Goal: Information Seeking & Learning: Learn about a topic

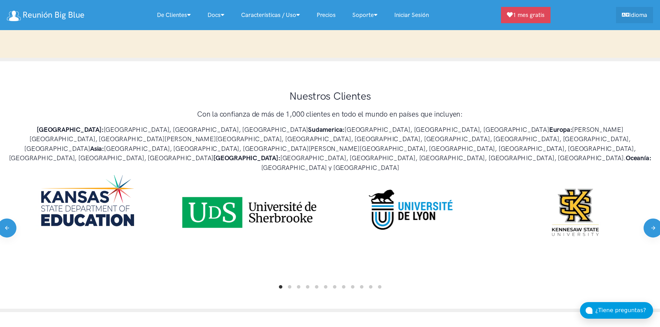
scroll to position [346, 0]
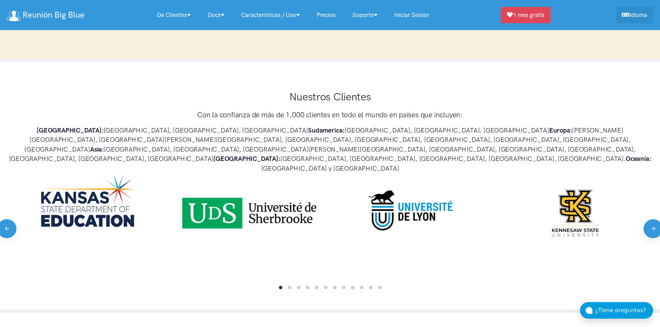
click at [651, 219] on button "Next" at bounding box center [652, 228] width 19 height 19
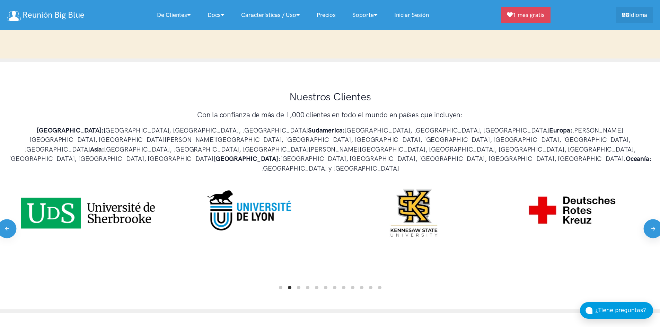
click at [651, 219] on button "Next" at bounding box center [652, 228] width 19 height 19
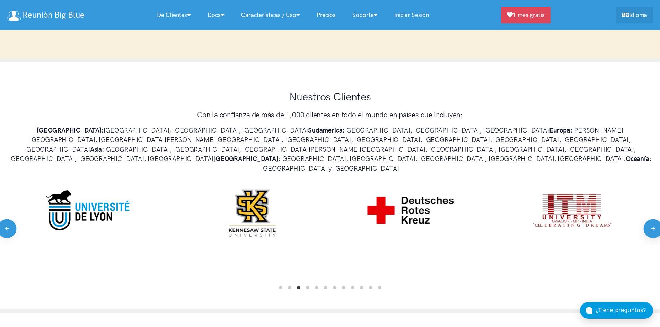
click at [656, 219] on button "Next" at bounding box center [652, 228] width 19 height 19
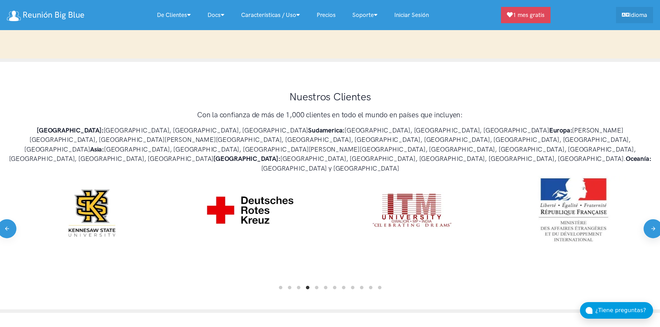
click at [656, 219] on button "Next" at bounding box center [652, 228] width 19 height 19
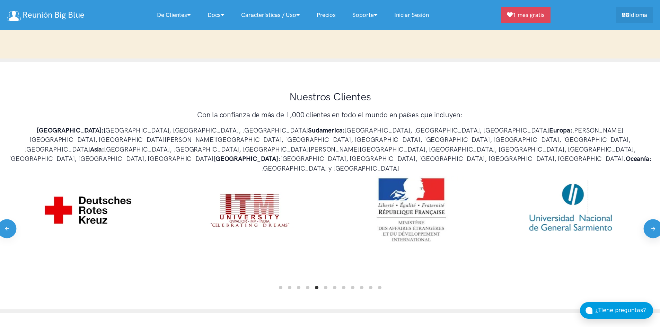
click at [656, 219] on button "Next" at bounding box center [652, 228] width 19 height 19
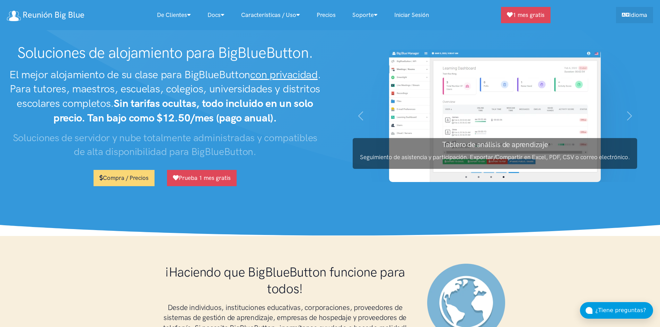
scroll to position [0, 0]
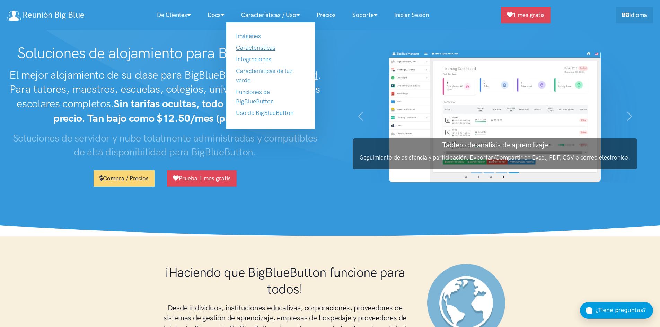
click at [261, 47] on link "Caracteristicas" at bounding box center [255, 47] width 39 height 7
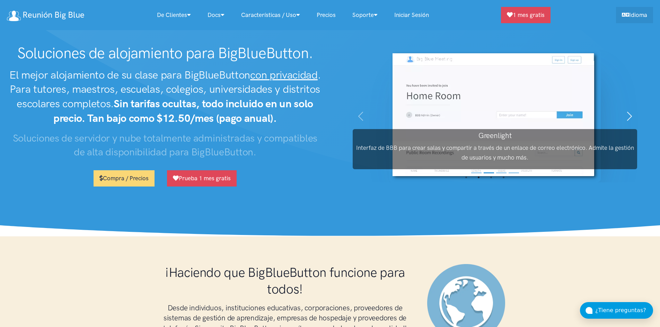
click at [627, 115] on span "button" at bounding box center [629, 116] width 11 height 11
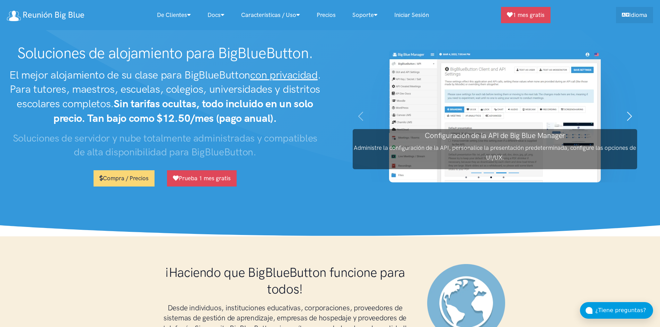
click at [627, 115] on span "button" at bounding box center [629, 116] width 11 height 11
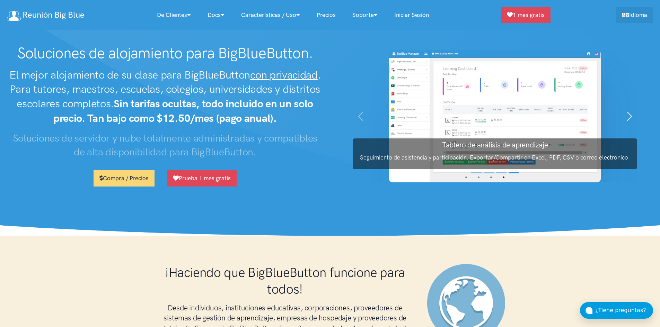
click at [627, 115] on span "button" at bounding box center [629, 116] width 11 height 11
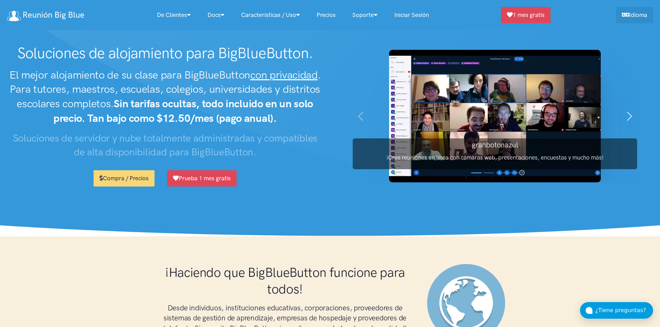
click at [627, 115] on span "button" at bounding box center [629, 116] width 11 height 11
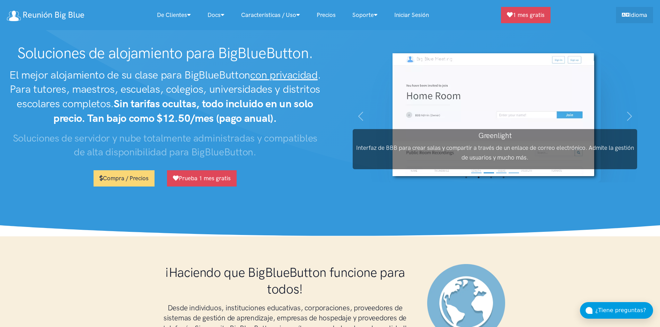
click at [316, 213] on section "Soluciones de alojamiento para BigBlueButton. El mejor alojamiento de su clase …" at bounding box center [330, 118] width 660 height 237
